Goal: Transaction & Acquisition: Book appointment/travel/reservation

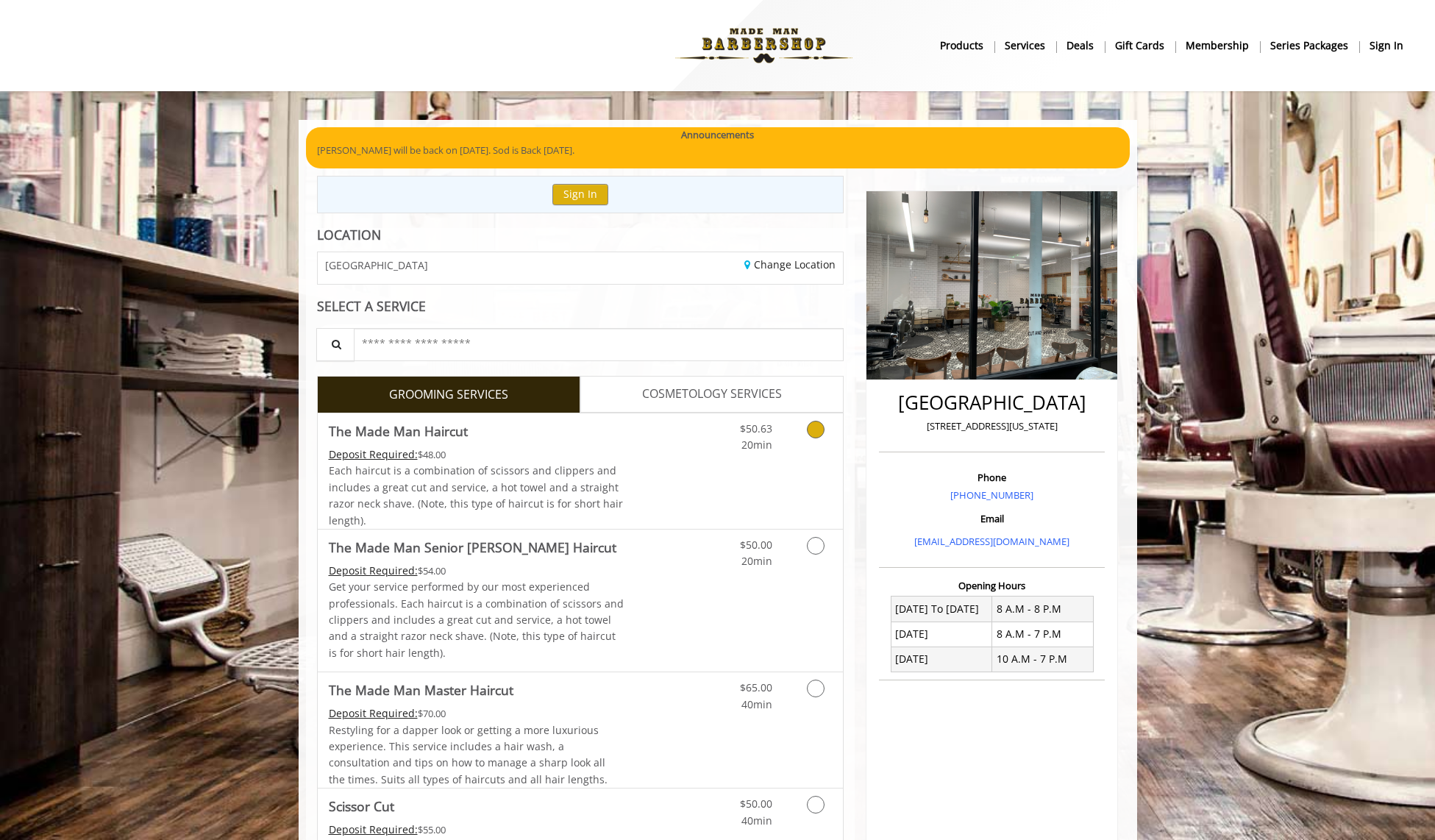
click at [819, 430] on icon "Grooming services" at bounding box center [815, 429] width 17 height 17
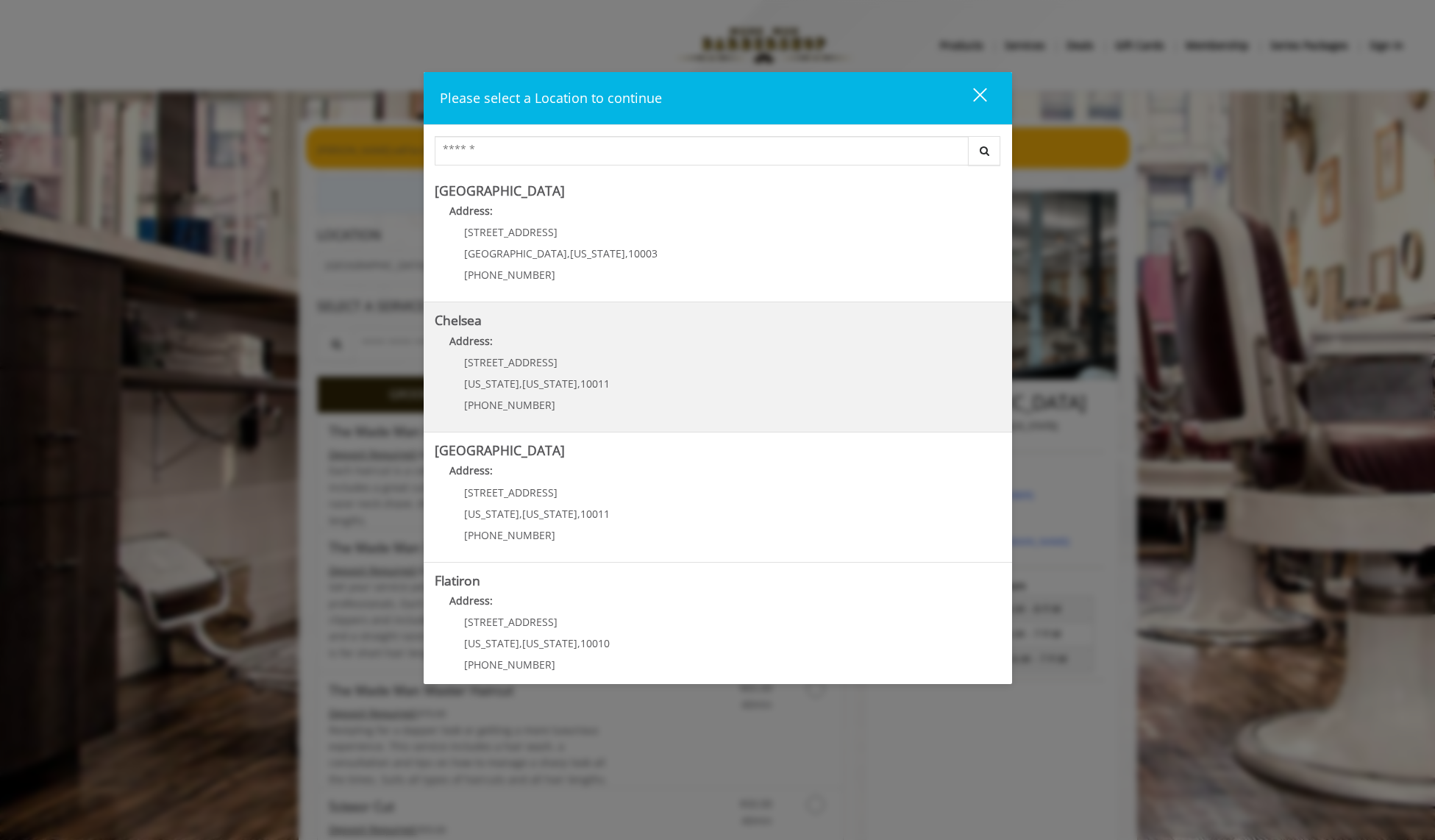
click at [491, 378] on span "New York" at bounding box center [491, 383] width 55 height 14
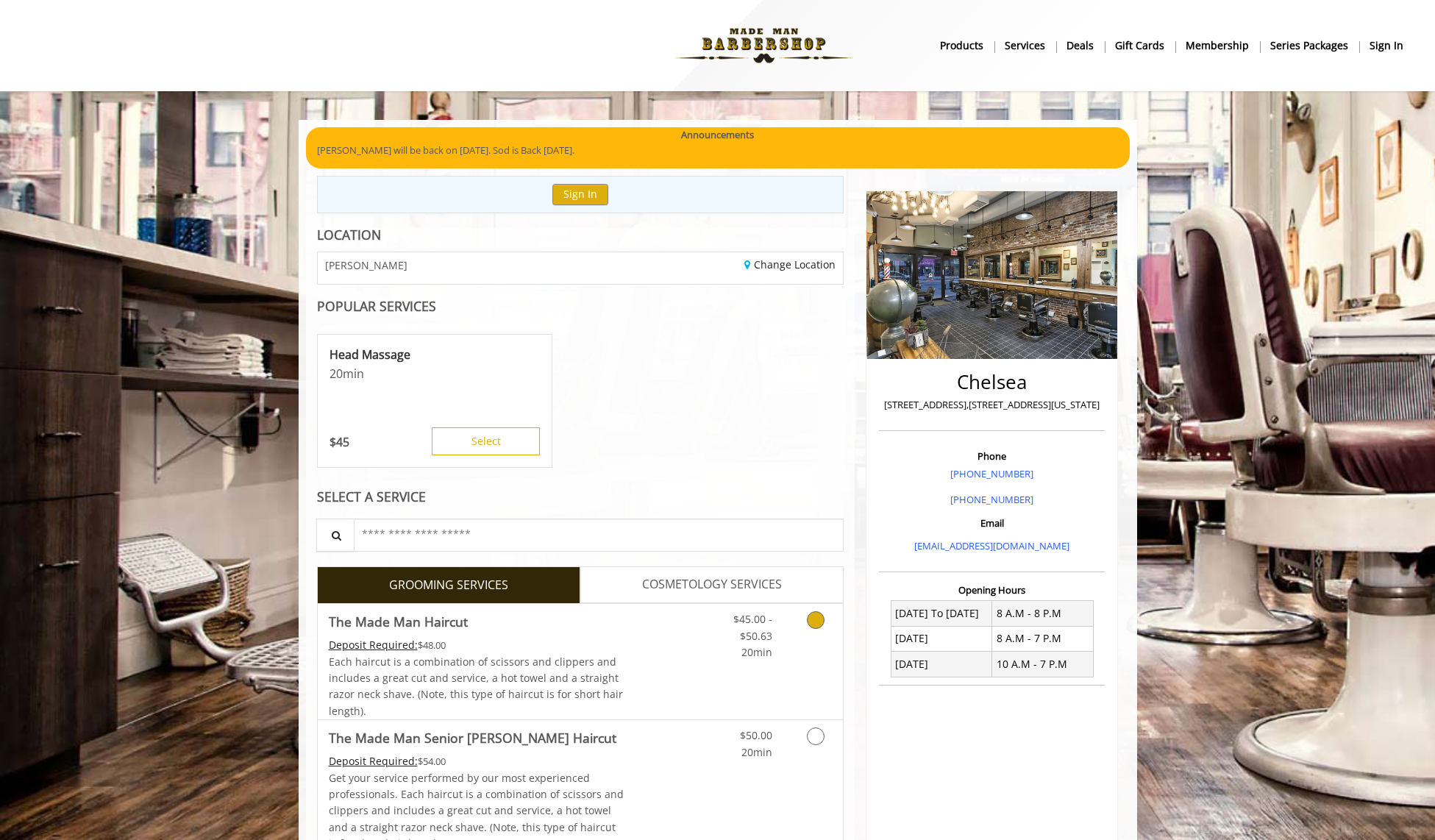
click at [813, 621] on icon "Grooming services" at bounding box center [815, 619] width 17 height 17
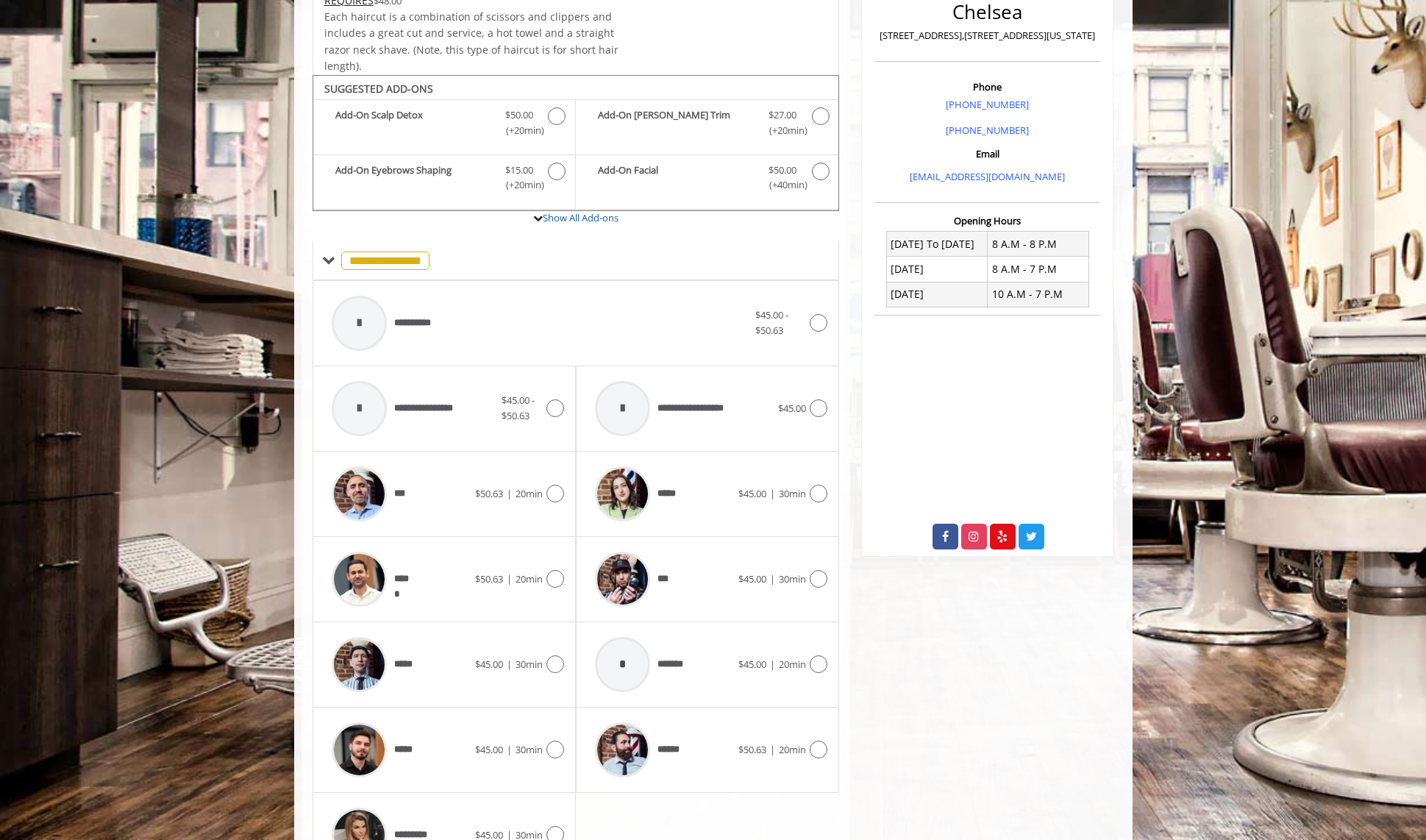
scroll to position [444, 0]
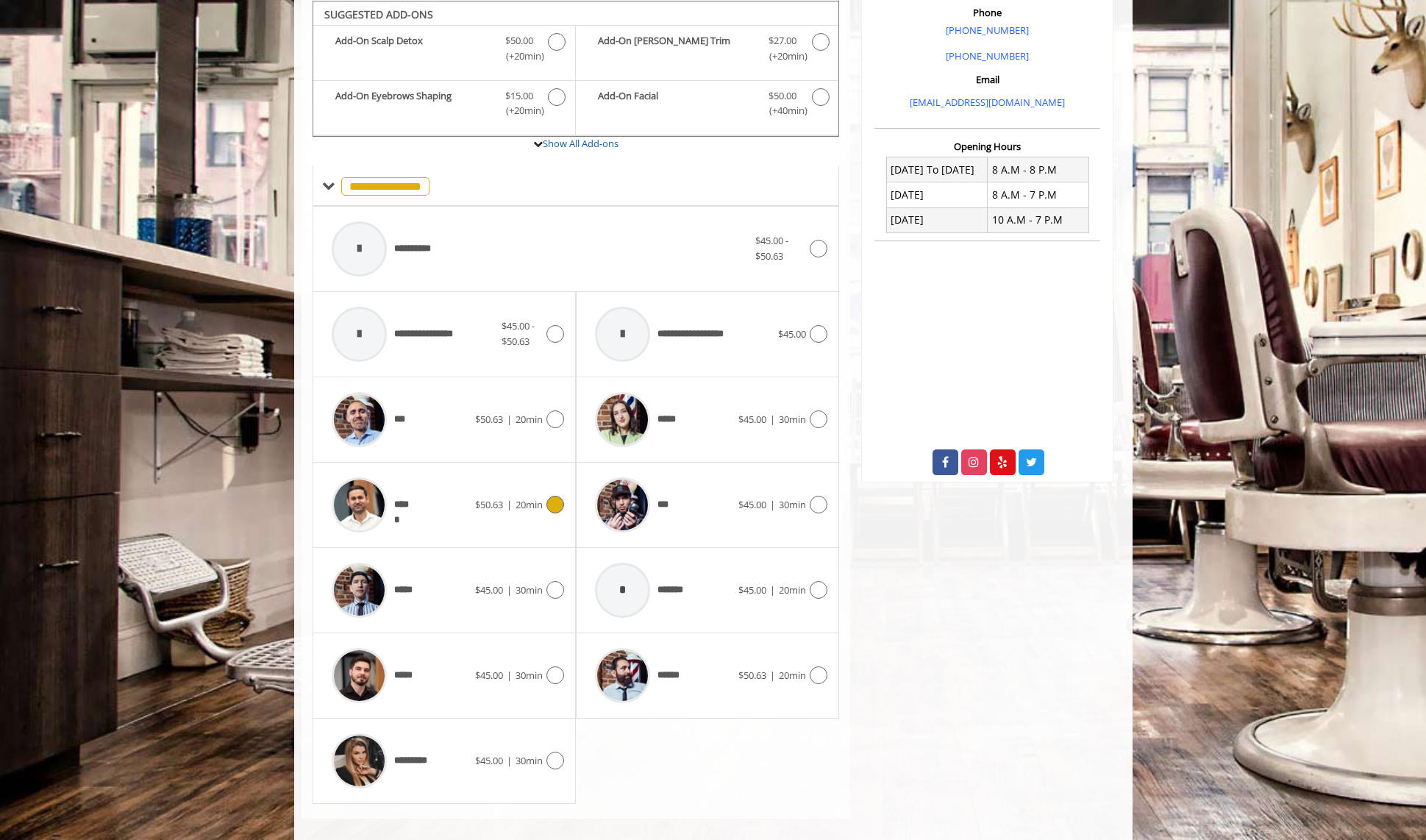
click at [554, 500] on icon at bounding box center [555, 504] width 17 height 17
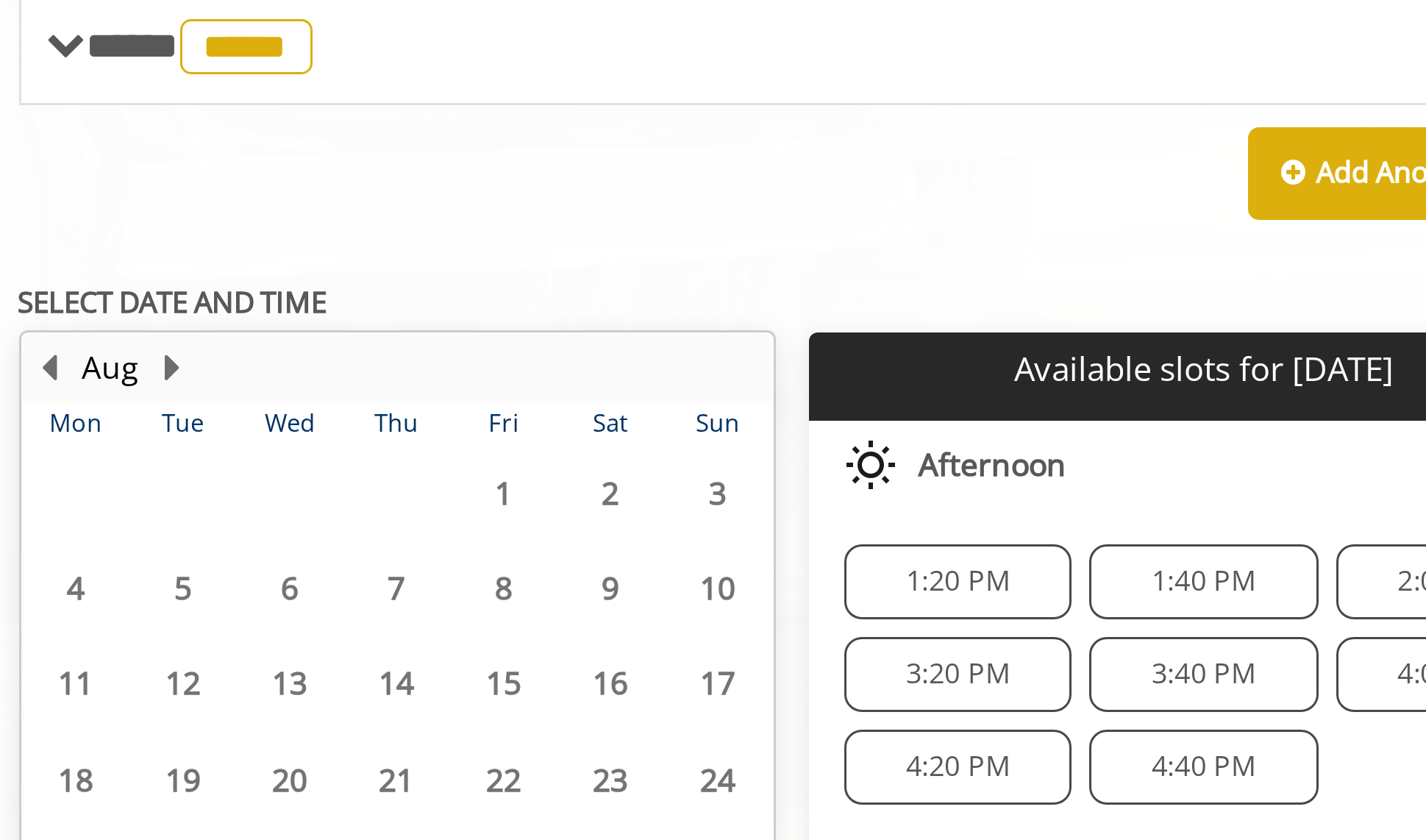
scroll to position [208, 0]
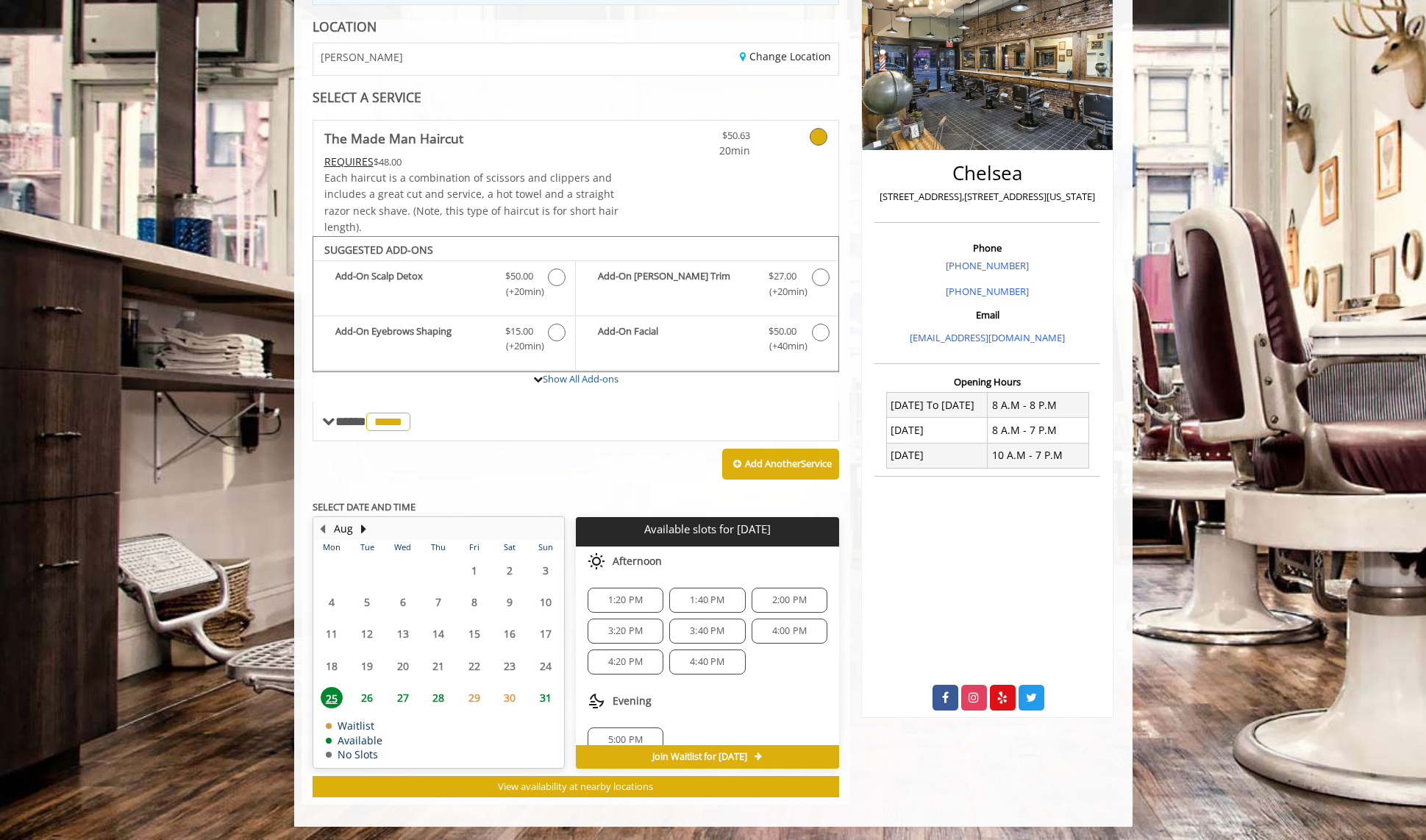
click at [365, 700] on span "26" at bounding box center [366, 698] width 22 height 22
